Goal: Task Accomplishment & Management: Complete application form

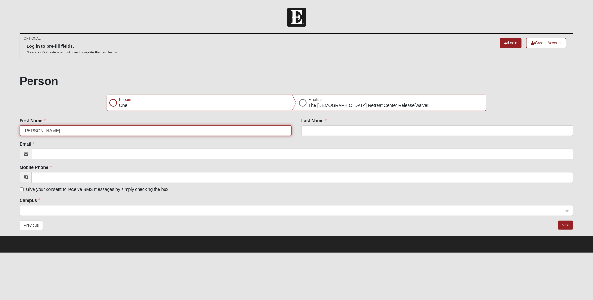
type input "Constance"
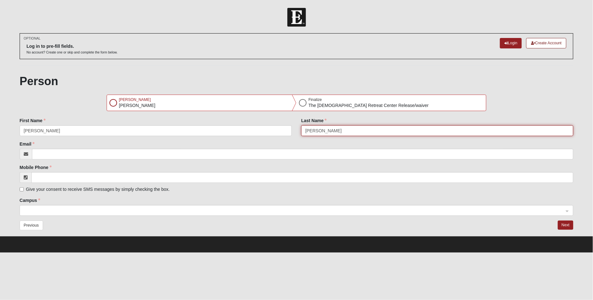
type input "Jackson"
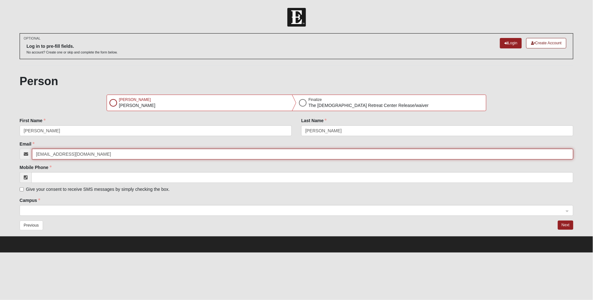
type input "constancesj@comcast.net"
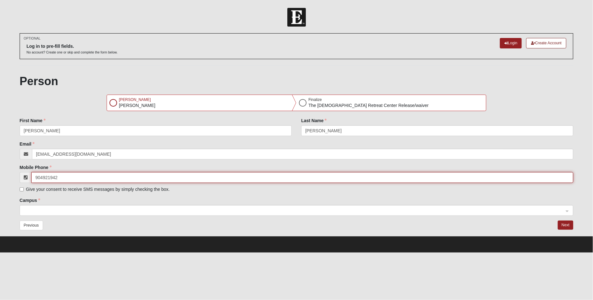
type input "(904) 921-9426"
click at [55, 212] on span at bounding box center [294, 210] width 540 height 7
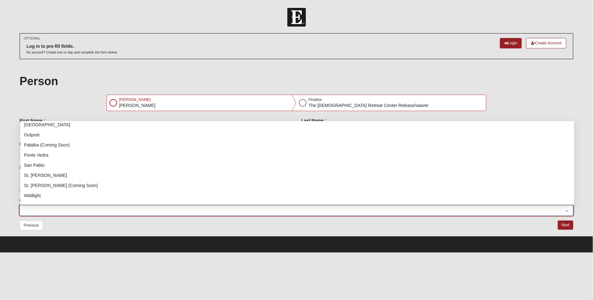
scroll to position [85, 0]
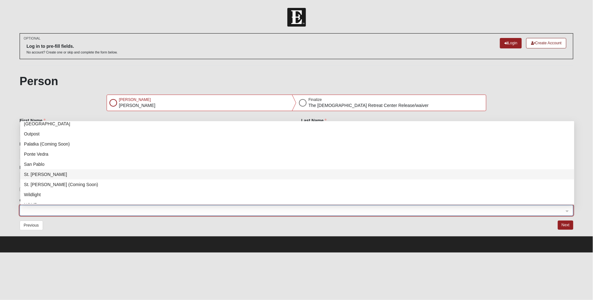
click at [47, 173] on div "St. [PERSON_NAME]" at bounding box center [297, 174] width 546 height 7
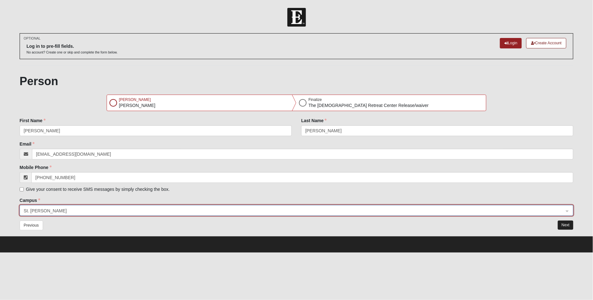
click at [564, 223] on button "Next" at bounding box center [565, 224] width 15 height 9
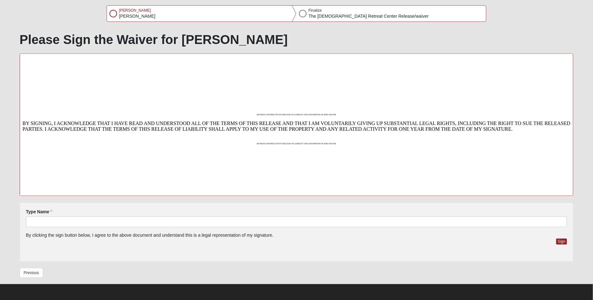
scroll to position [89, 0]
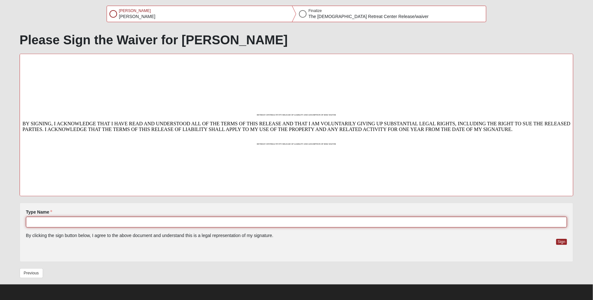
click at [92, 222] on input "Type Name" at bounding box center [296, 222] width 541 height 11
type input "Constance Jackson"
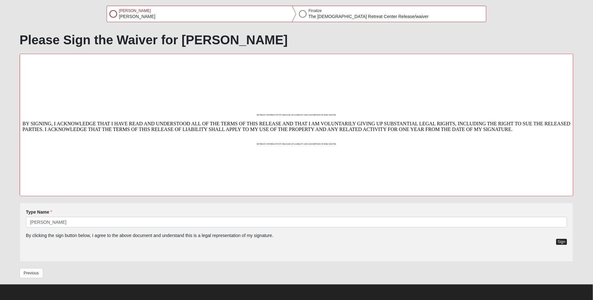
click at [560, 240] on button "Sign" at bounding box center [561, 242] width 11 height 6
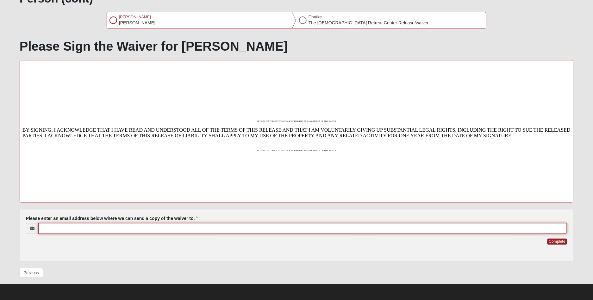
click at [165, 229] on input "Please enter an email address below where we can send a copy of the waiver to." at bounding box center [302, 228] width 529 height 11
type input "constancesj@comcast.net"
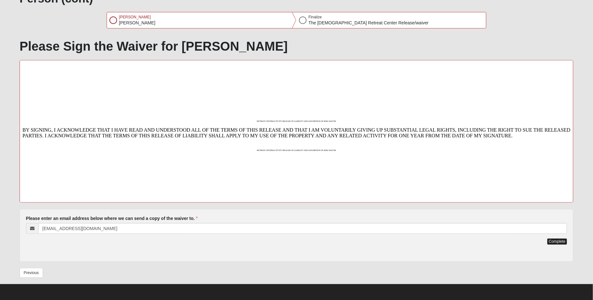
click at [558, 240] on button "Complete" at bounding box center [557, 241] width 20 height 6
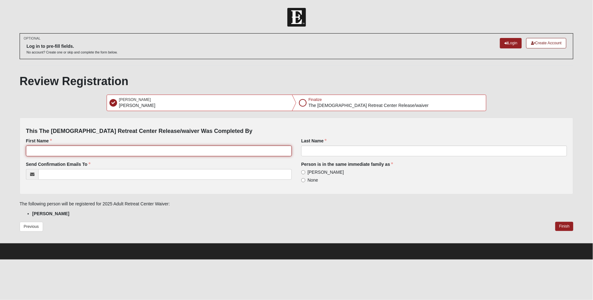
click at [88, 149] on input "First Name" at bounding box center [159, 151] width 266 height 11
type input "Constance"
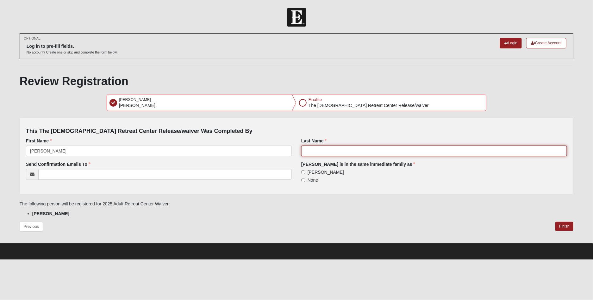
click at [312, 152] on input "Last Name" at bounding box center [434, 151] width 266 height 11
type input "Jackson"
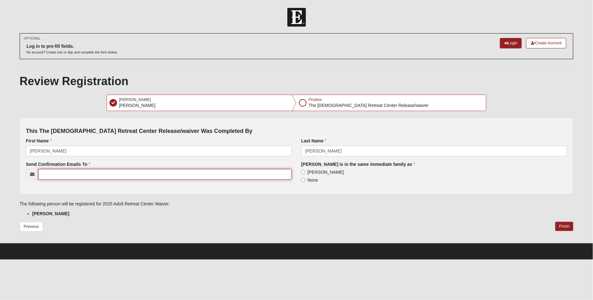
click at [88, 174] on input "Send Confirmation Emails To" at bounding box center [164, 174] width 253 height 11
type input "constancesj@comcast.net"
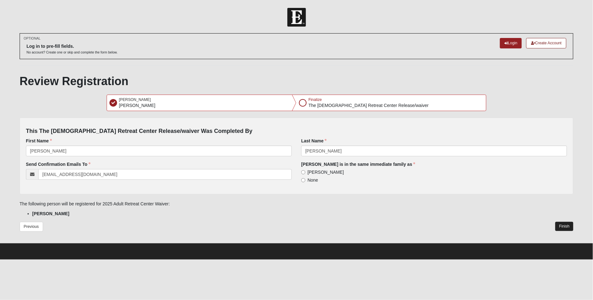
click at [564, 223] on button "Finish" at bounding box center [564, 226] width 18 height 9
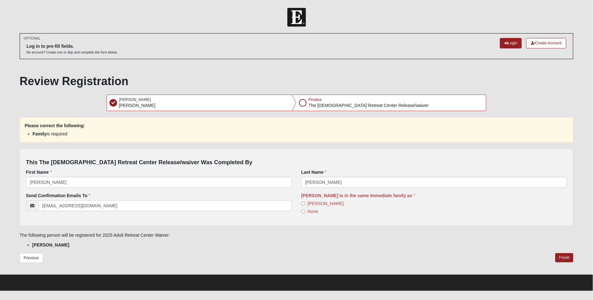
click at [303, 202] on input "Constance Jackson" at bounding box center [303, 203] width 4 height 4
radio input "true"
click at [565, 256] on button "Finish" at bounding box center [564, 257] width 18 height 9
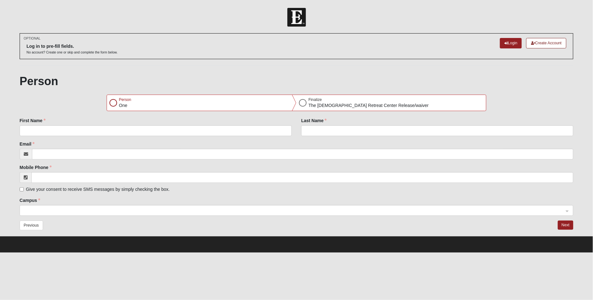
click at [163, 103] on div "Person One" at bounding box center [201, 103] width 189 height 16
click at [117, 105] on div "Person One" at bounding box center [201, 103] width 189 height 16
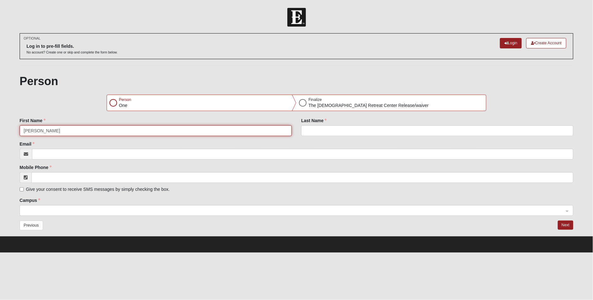
type input "Sheena"
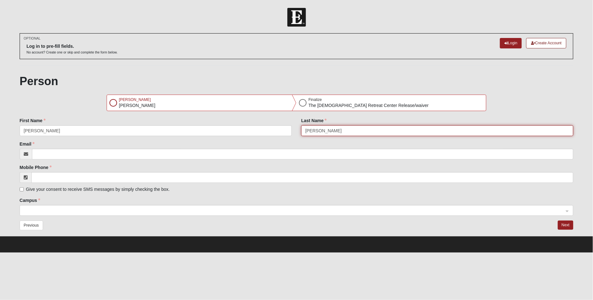
type input "[PERSON_NAME]"
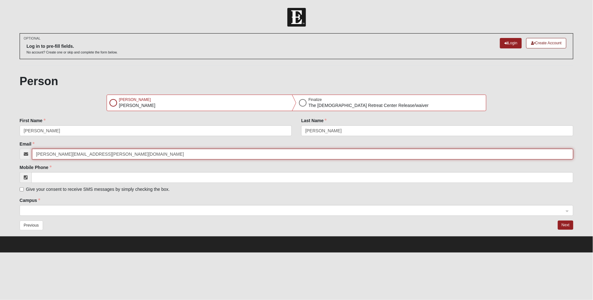
type input "[PERSON_NAME][EMAIL_ADDRESS][PERSON_NAME][DOMAIN_NAME]"
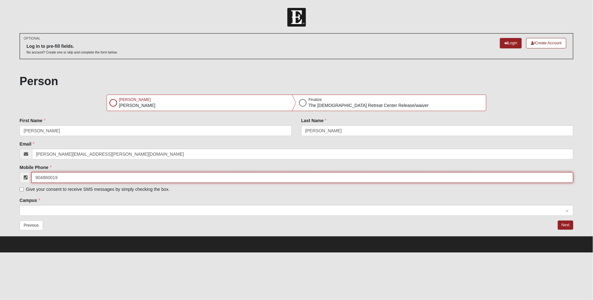
type input "[PHONE_NUMBER]"
click at [46, 212] on span at bounding box center [294, 210] width 540 height 7
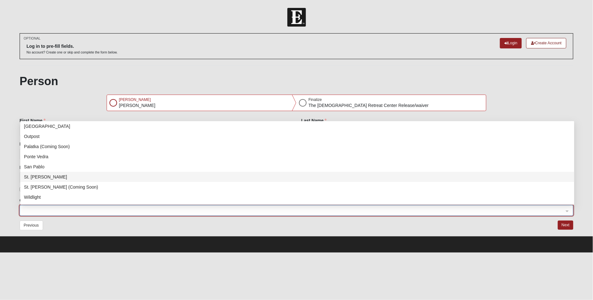
scroll to position [82, 0]
click at [84, 175] on div "St. [PERSON_NAME]" at bounding box center [297, 176] width 546 height 7
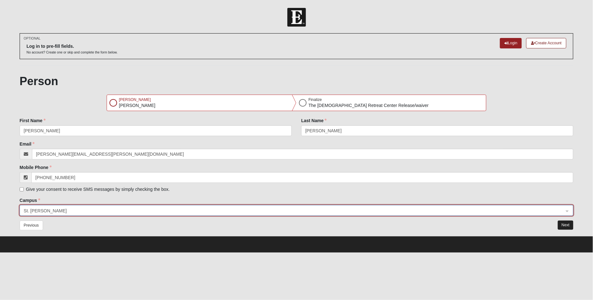
click at [562, 226] on button "Next" at bounding box center [565, 224] width 15 height 9
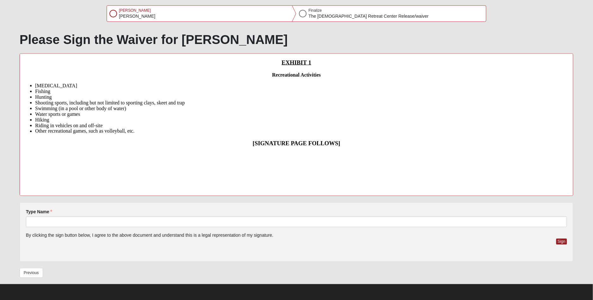
scroll to position [89, 0]
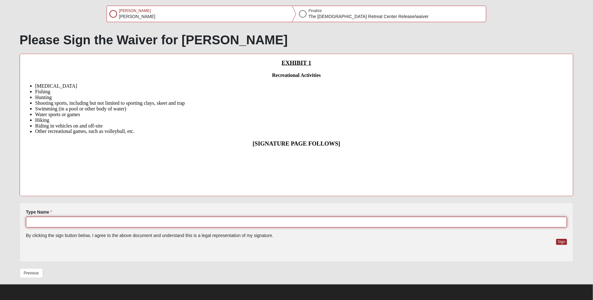
click at [153, 224] on input "Type Name" at bounding box center [296, 222] width 541 height 11
type input "Sheena Estalilla"
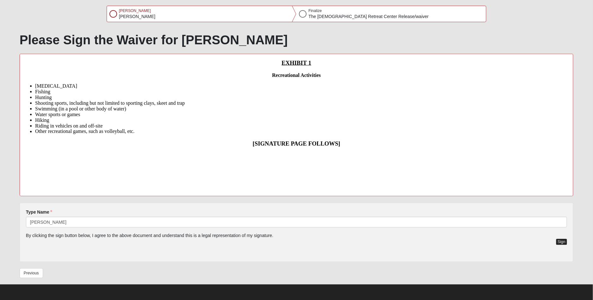
click at [562, 241] on button "Sign" at bounding box center [561, 242] width 11 height 6
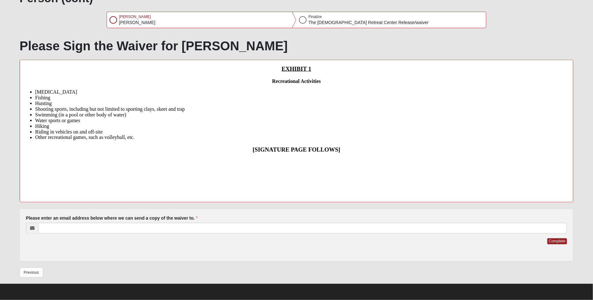
scroll to position [83, 0]
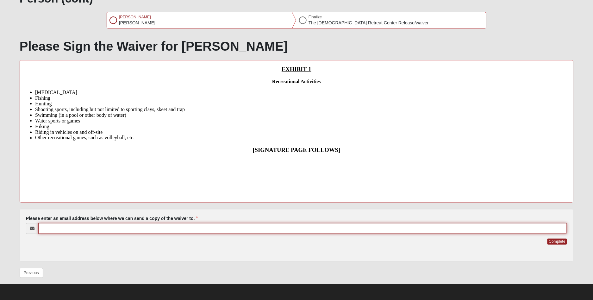
click at [170, 228] on input "Please enter an email address below where we can send a copy of the waiver to." at bounding box center [302, 228] width 529 height 11
type input "sheena.estalilla@gmail.com"
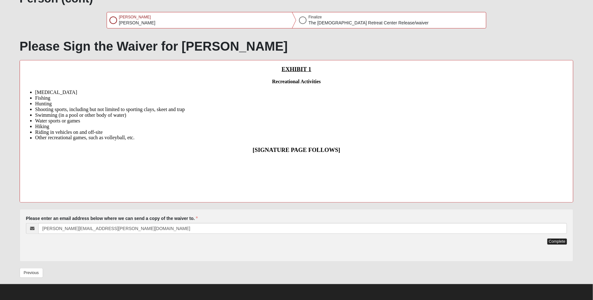
click at [556, 242] on button "Complete" at bounding box center [557, 241] width 20 height 6
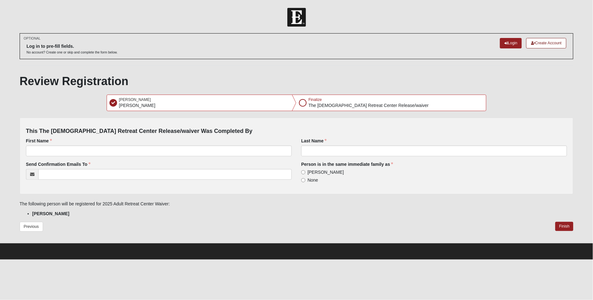
scroll to position [0, 0]
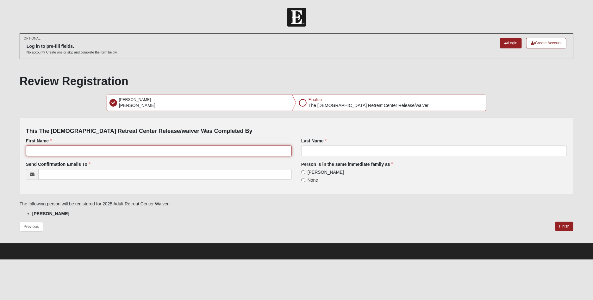
click at [176, 153] on input "First Name" at bounding box center [159, 151] width 266 height 11
type input "Sheena"
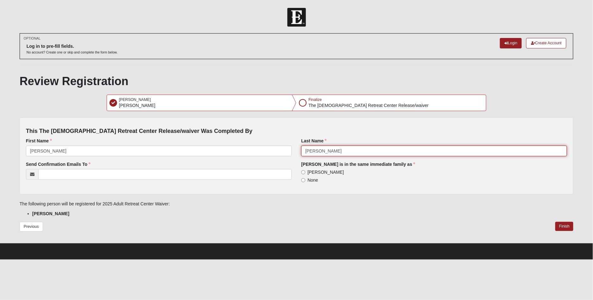
type input "Estalilla"
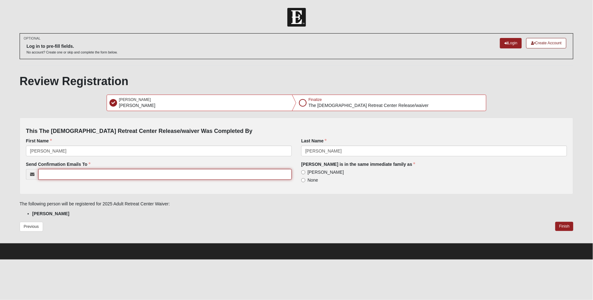
click at [133, 176] on input "Send Confirmation Emails To" at bounding box center [164, 174] width 253 height 11
type input "Sheena.estalila@gmail.com"
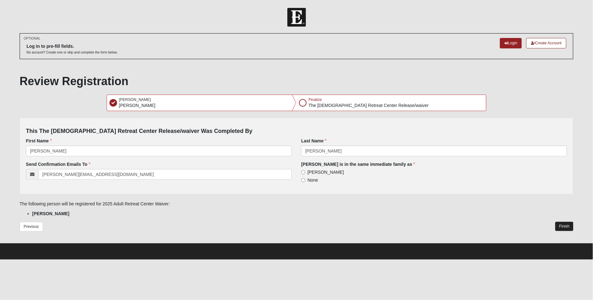
click at [567, 227] on button "Finish" at bounding box center [564, 226] width 18 height 9
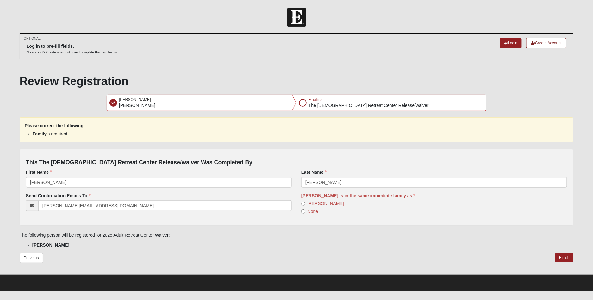
click at [316, 206] on label "Sheena Estalilla" at bounding box center [322, 203] width 43 height 6
click at [305, 206] on input "Sheena Estalilla" at bounding box center [303, 203] width 4 height 4
radio input "true"
click at [564, 261] on button "Finish" at bounding box center [564, 257] width 18 height 9
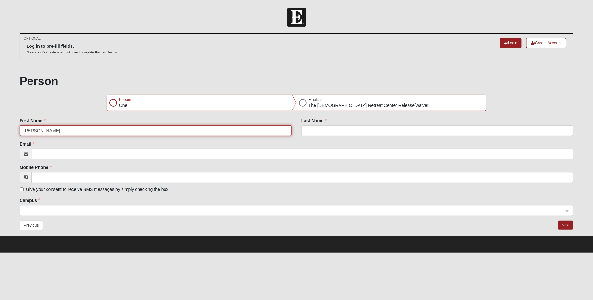
type input "[PERSON_NAME]"
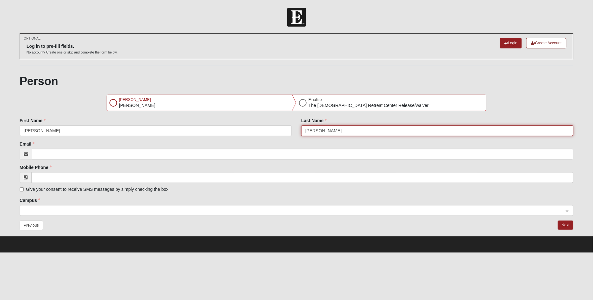
type input "Estalilla"
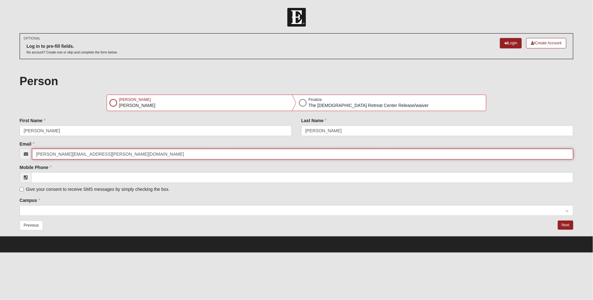
type input "sheena.estalilla@gmail.com"
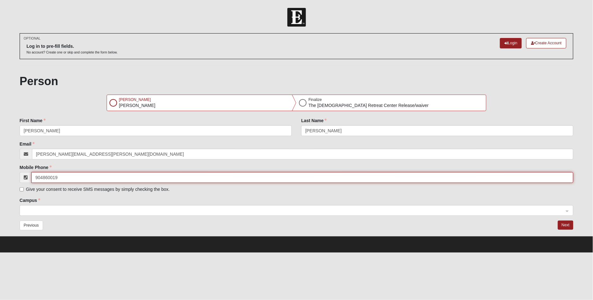
type input "(904) 860-0198"
click at [104, 213] on span at bounding box center [294, 210] width 540 height 7
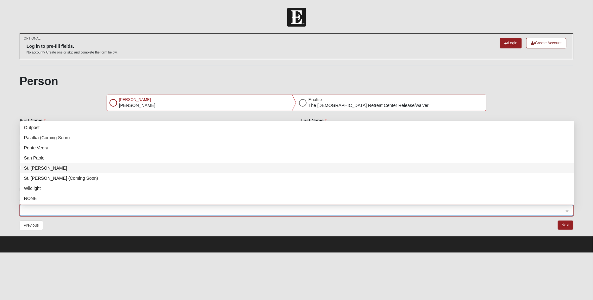
click at [111, 167] on div "St. [PERSON_NAME]" at bounding box center [297, 167] width 546 height 7
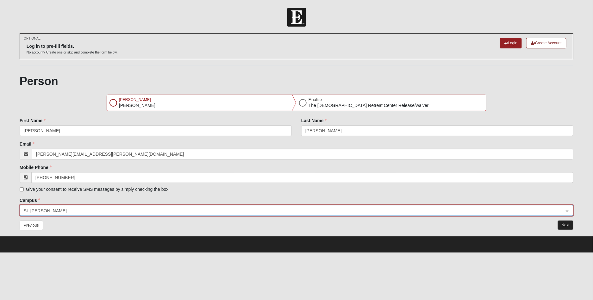
click at [567, 226] on button "Next" at bounding box center [565, 224] width 15 height 9
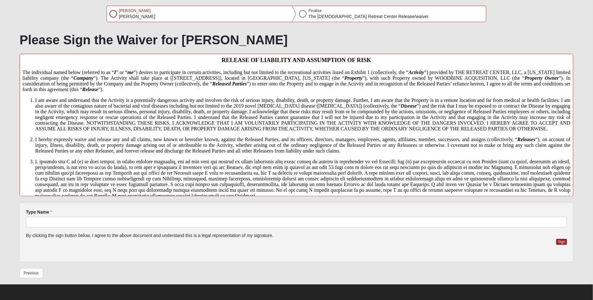
scroll to position [8, 0]
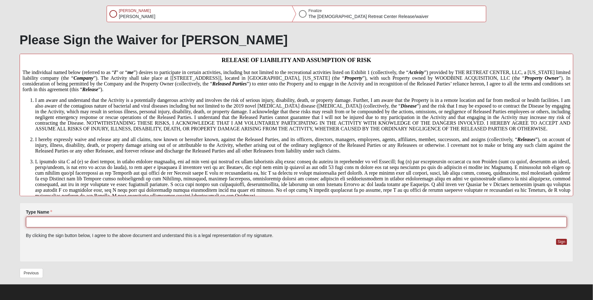
click at [194, 222] on input "Type Name" at bounding box center [296, 222] width 541 height 11
type input "Selena Estalilla"
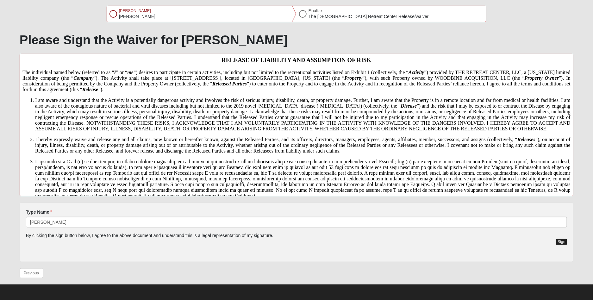
click at [565, 240] on button "Sign" at bounding box center [561, 242] width 11 height 6
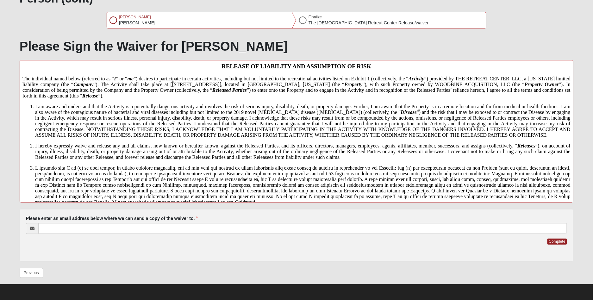
click at [314, 234] on form "Please correct the following: Please enter an email address below where we can …" at bounding box center [296, 235] width 541 height 40
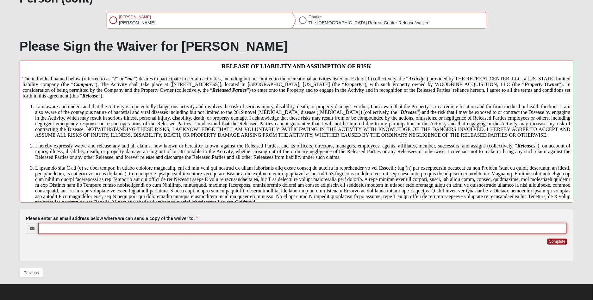
click at [321, 230] on input "Please enter an email address below where we can send a copy of the waiver to." at bounding box center [302, 228] width 529 height 11
type input "Sheena.estalilla@gmail.com"
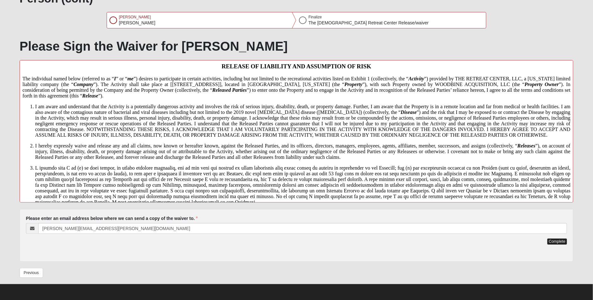
click at [563, 242] on button "Complete" at bounding box center [557, 241] width 20 height 6
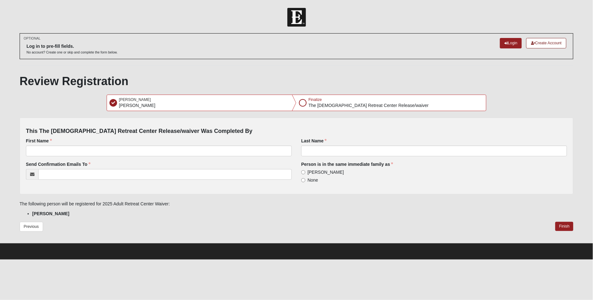
scroll to position [0, 0]
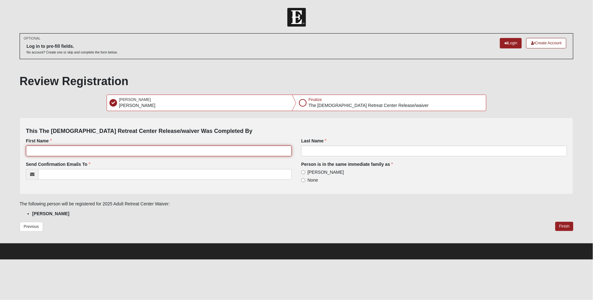
click at [214, 150] on input "First Name" at bounding box center [159, 151] width 266 height 11
type input "Selena"
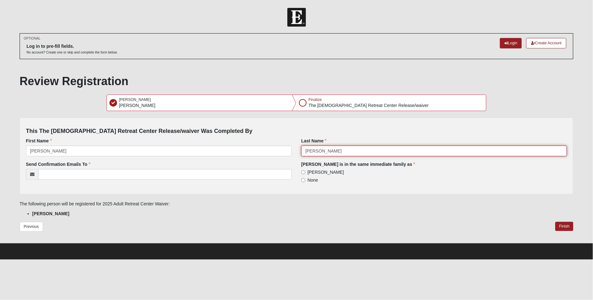
type input "Estalilla"
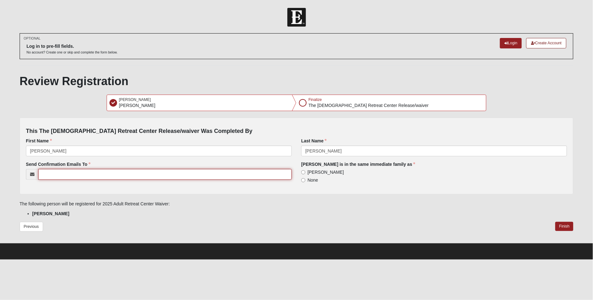
click at [141, 171] on input "Send Confirmation Emails To" at bounding box center [164, 174] width 253 height 11
type input "Sheena.estalilla@gmail.com"
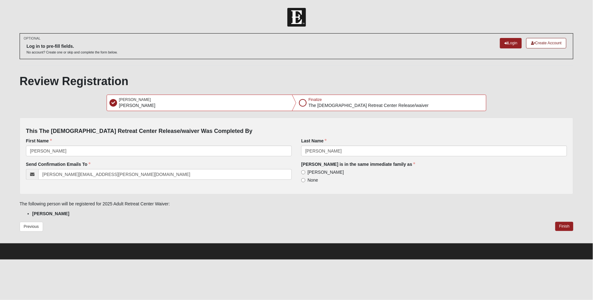
click at [330, 174] on span "Selena Estalilla" at bounding box center [325, 172] width 36 height 5
click at [305, 174] on input "Selena Estalilla" at bounding box center [303, 172] width 4 height 4
radio input "true"
click at [566, 227] on button "Finish" at bounding box center [564, 226] width 18 height 9
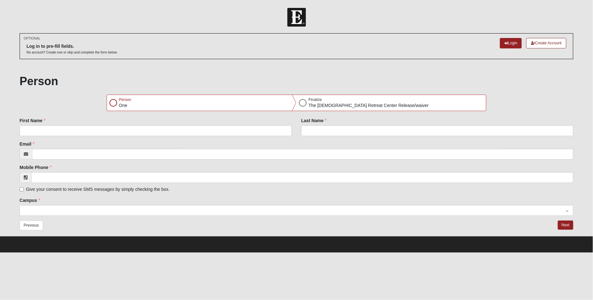
click at [117, 104] on div "Person One" at bounding box center [201, 103] width 189 height 16
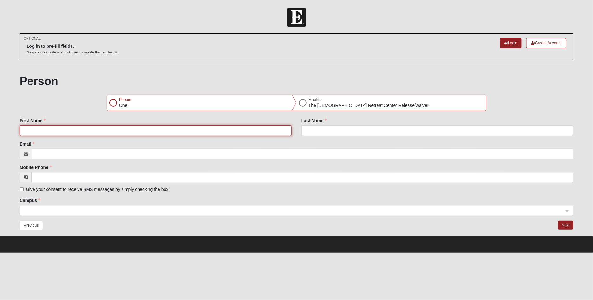
click at [68, 129] on input "First Name" at bounding box center [156, 130] width 272 height 11
type input "[PERSON_NAME]"
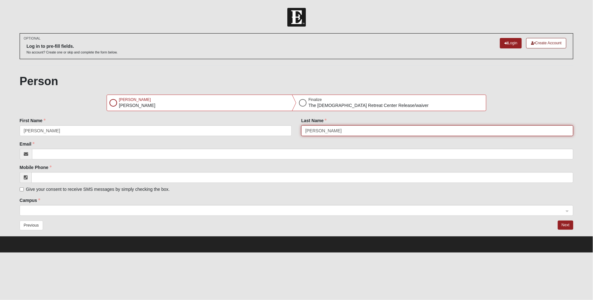
type input "[PERSON_NAME]"
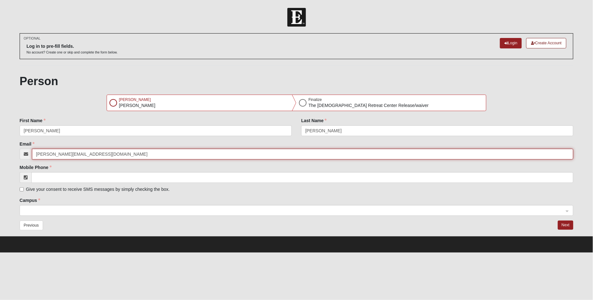
type input "[PERSON_NAME][EMAIL_ADDRESS][DOMAIN_NAME]"
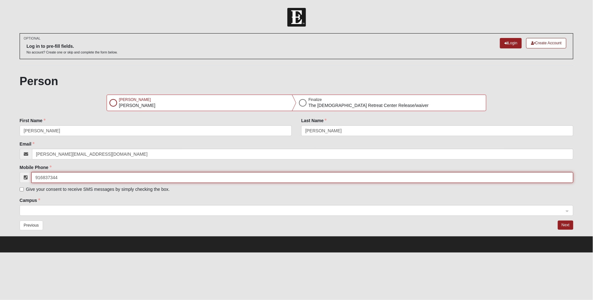
type input "[PHONE_NUMBER]"
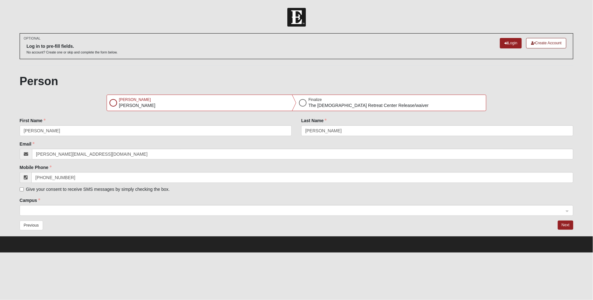
click at [31, 189] on span "Give your consent to receive SMS messages by simply checking the box." at bounding box center [98, 189] width 144 height 5
click at [24, 189] on input "Give your consent to receive SMS messages by simply checking the box." at bounding box center [22, 189] width 4 height 4
checkbox input "true"
click at [37, 210] on span at bounding box center [294, 210] width 540 height 7
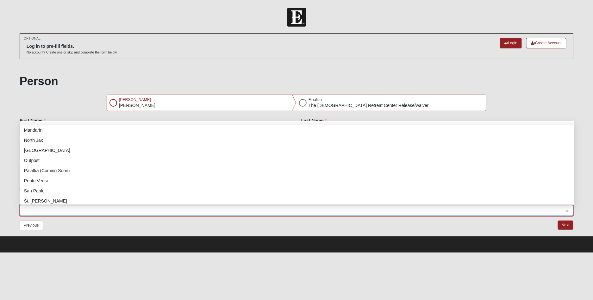
scroll to position [61, 0]
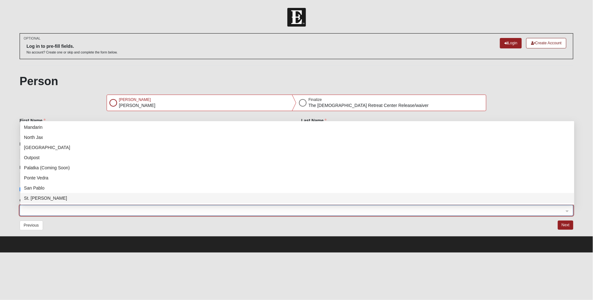
click at [31, 197] on div "St. [PERSON_NAME]" at bounding box center [297, 198] width 546 height 7
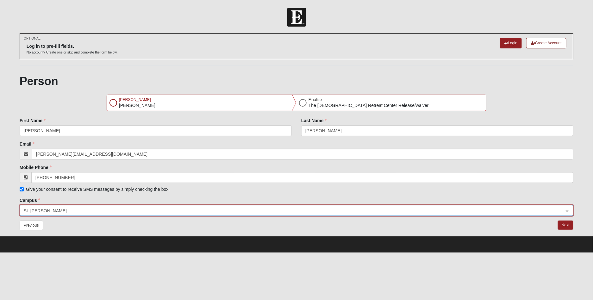
scroll to position [0, 0]
click at [565, 226] on button "Next" at bounding box center [565, 224] width 15 height 9
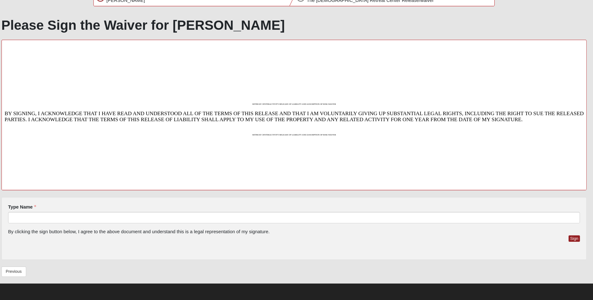
scroll to position [89, 0]
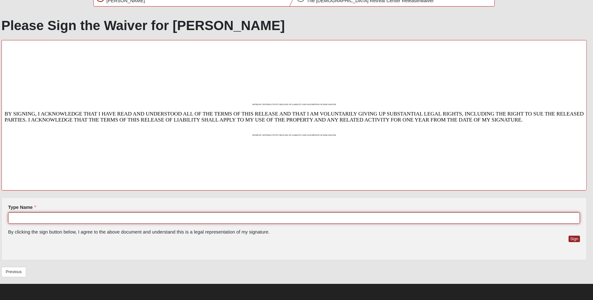
click at [106, 217] on input "Type Name" at bounding box center [296, 222] width 541 height 11
type input "[PERSON_NAME]"
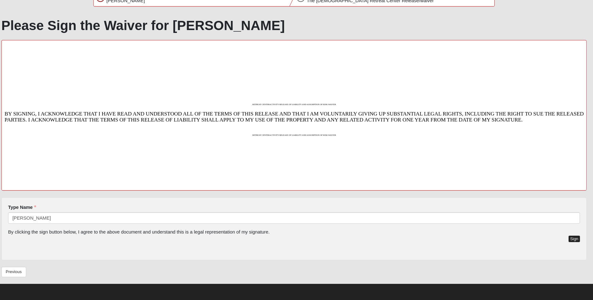
click at [556, 239] on button "Sign" at bounding box center [561, 242] width 11 height 6
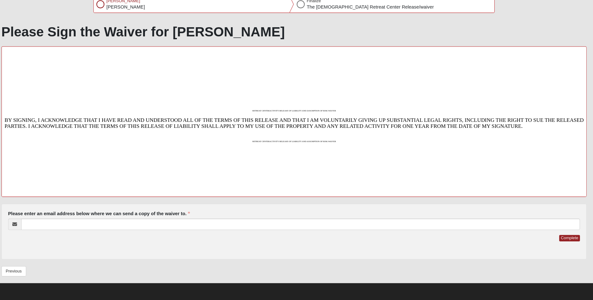
scroll to position [83, 0]
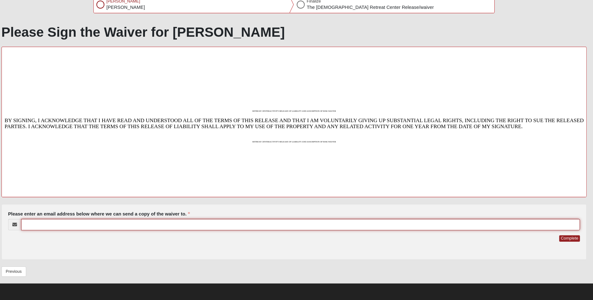
click at [167, 223] on input "Please enter an email address below where we can send a copy of the waiver to." at bounding box center [302, 228] width 529 height 11
type input "[PERSON_NAME][EMAIL_ADDRESS][DOMAIN_NAME]"
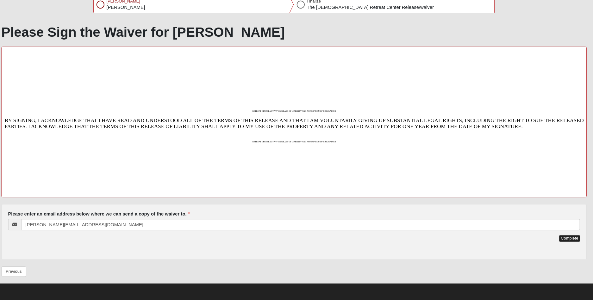
click at [547, 238] on button "Complete" at bounding box center [557, 241] width 20 height 6
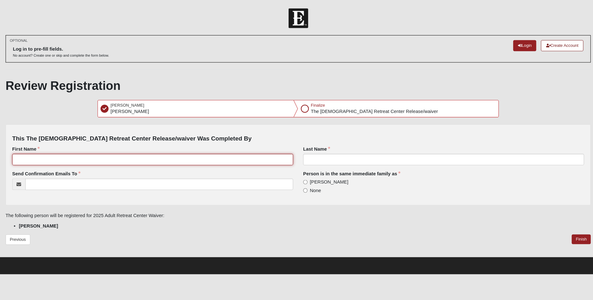
click at [195, 151] on input "First Name" at bounding box center [159, 151] width 266 height 11
type input "[PERSON_NAME]"
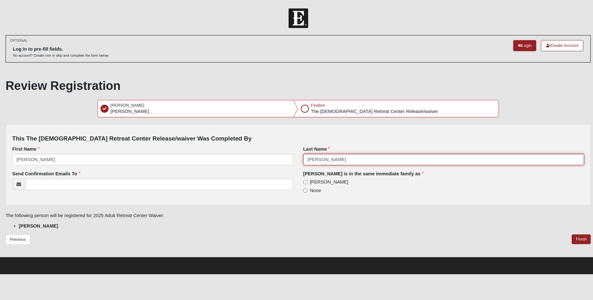
type input "[PERSON_NAME]"
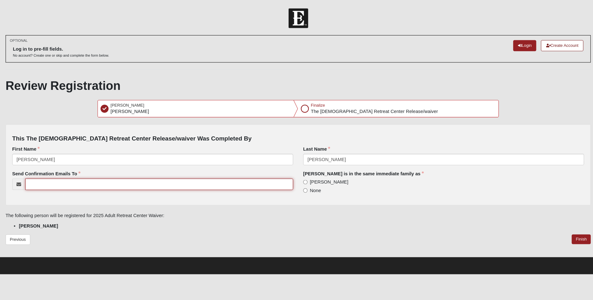
click at [52, 171] on input "Send Confirmation Emails To" at bounding box center [164, 174] width 253 height 11
type input "[PERSON_NAME][EMAIL_ADDRESS][DOMAIN_NAME]"
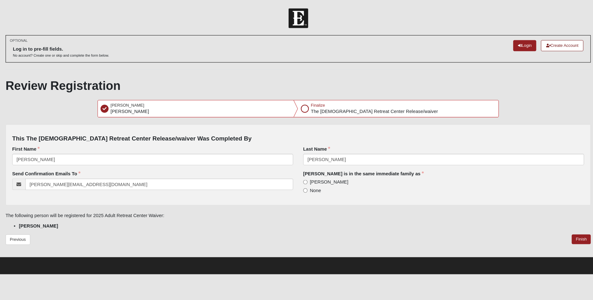
click at [301, 173] on label "[PERSON_NAME]" at bounding box center [322, 172] width 43 height 6
click at [301, 173] on input "[PERSON_NAME]" at bounding box center [303, 172] width 4 height 4
radio input "true"
click at [555, 225] on button "Finish" at bounding box center [564, 226] width 18 height 9
